Goal: Check status: Check status

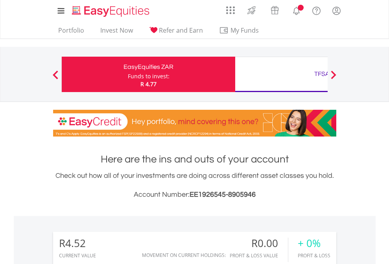
scroll to position [76, 124]
click at [128, 74] on div "Funds to invest:" at bounding box center [149, 76] width 42 height 8
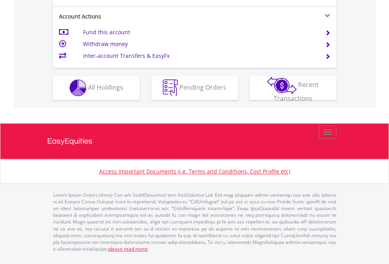
scroll to position [736, 0]
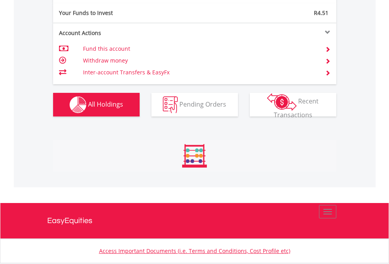
scroll to position [782, 0]
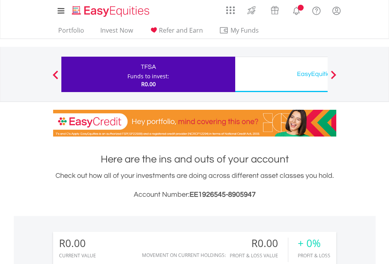
scroll to position [76, 124]
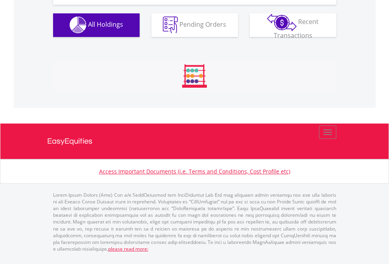
scroll to position [780, 0]
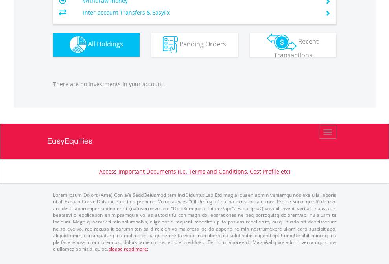
scroll to position [76, 124]
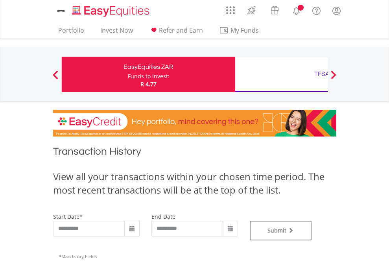
type input "**********"
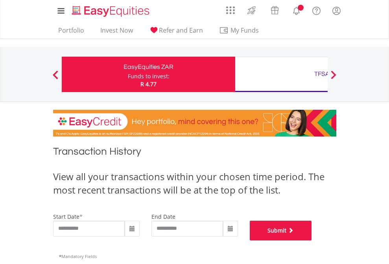
click at [312, 241] on button "Submit" at bounding box center [281, 231] width 62 height 20
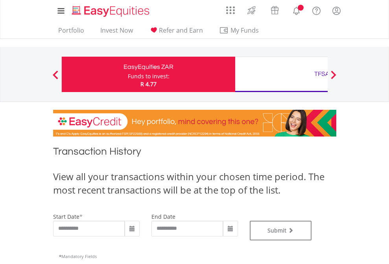
click at [282, 74] on div "TFSA" at bounding box center [322, 74] width 164 height 11
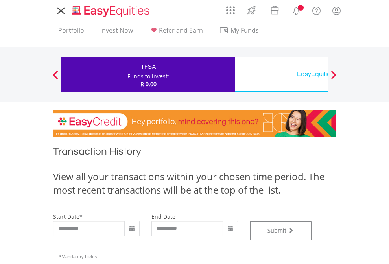
type input "**********"
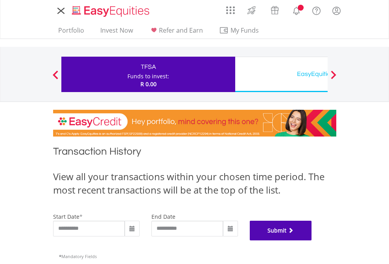
click at [312, 241] on button "Submit" at bounding box center [281, 231] width 62 height 20
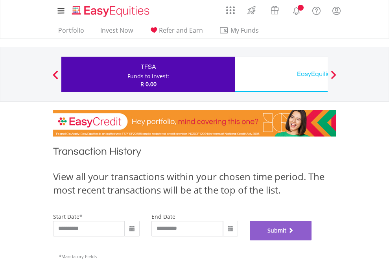
scroll to position [319, 0]
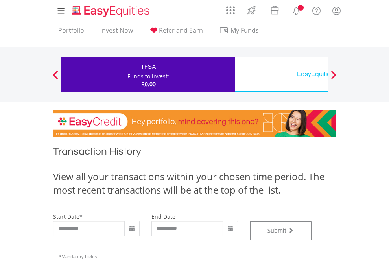
click at [282, 74] on div "EasyEquities USD" at bounding box center [322, 74] width 164 height 11
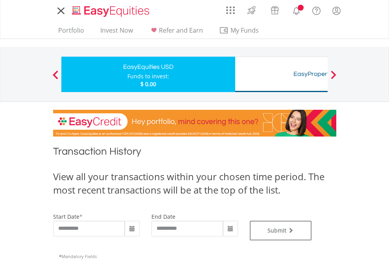
type input "**********"
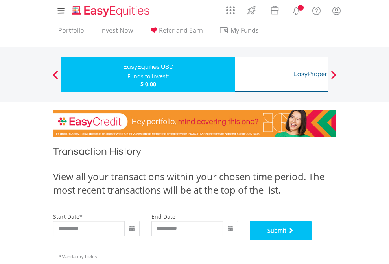
click at [312, 241] on button "Submit" at bounding box center [281, 231] width 62 height 20
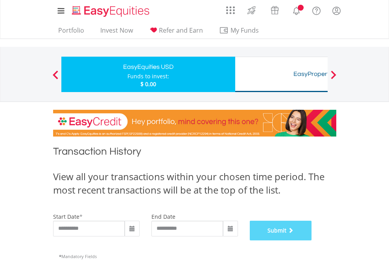
scroll to position [319, 0]
